Goal: Information Seeking & Learning: Learn about a topic

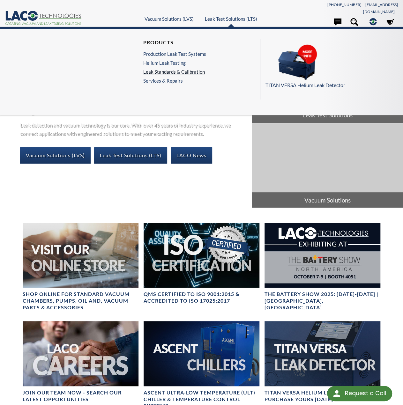
click at [181, 69] on link "Leak Standards & Calibration" at bounding box center [174, 72] width 63 height 6
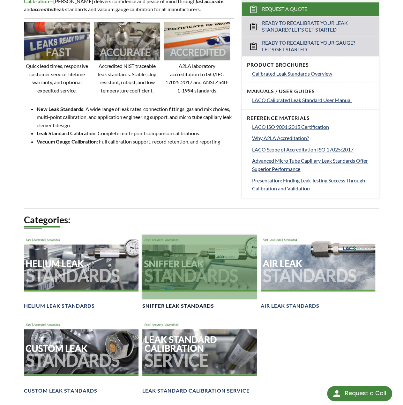
scroll to position [255, 0]
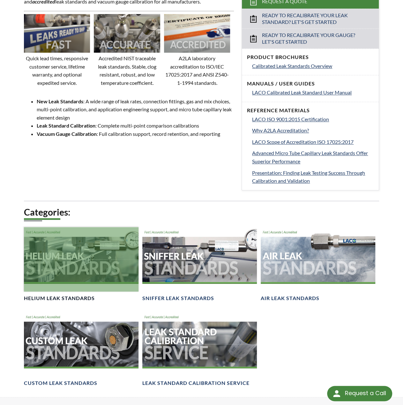
click at [103, 264] on div at bounding box center [81, 259] width 114 height 64
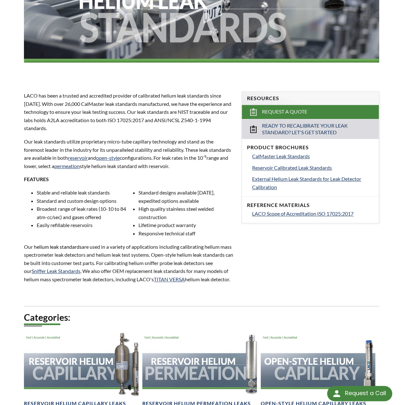
scroll to position [159, 0]
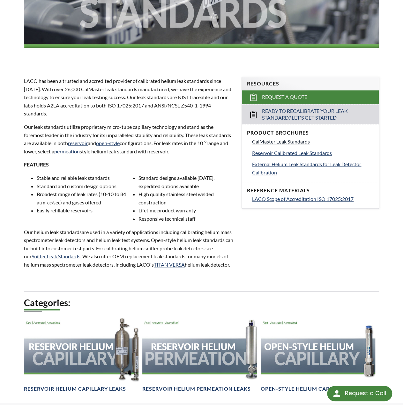
click at [294, 138] on span "CalMaster Leak Standards" at bounding box center [281, 141] width 58 height 6
click at [277, 150] on span "Reservoir Calibrated Leak Standards" at bounding box center [292, 153] width 80 height 6
click at [270, 160] on link "External Helium Leak Standards for Leak Detector Calibration" at bounding box center [312, 168] width 121 height 16
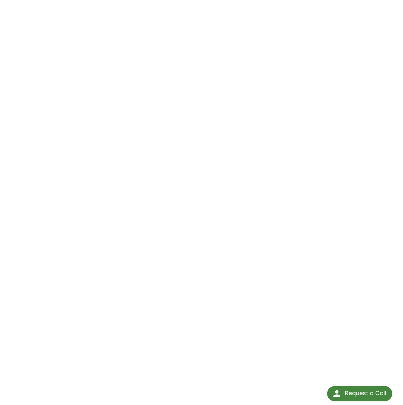
scroll to position [81, 0]
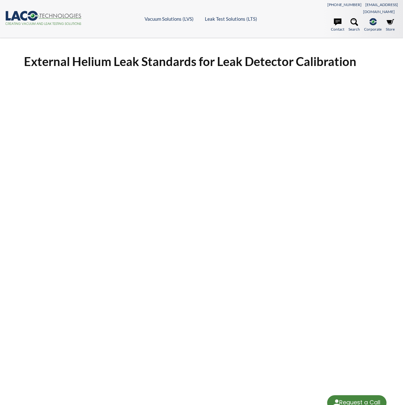
select select "Language Translate Widget"
